Goal: Obtain resource: Download file/media

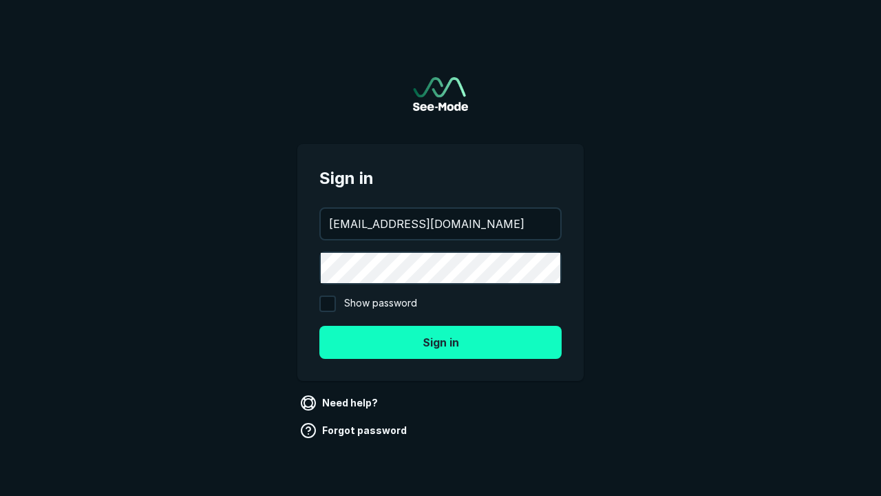
click at [441, 341] on button "Sign in" at bounding box center [440, 342] width 242 height 33
